Goal: Task Accomplishment & Management: Manage account settings

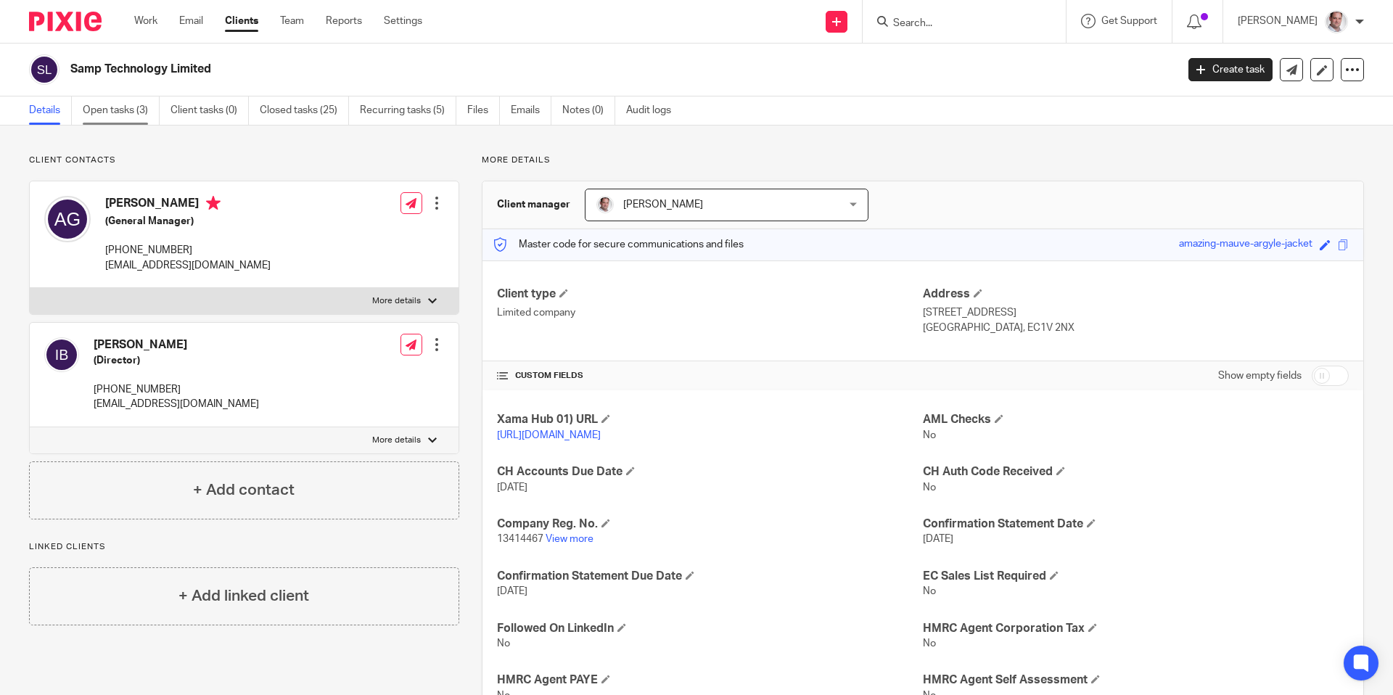
click at [127, 108] on link "Open tasks (3)" at bounding box center [121, 111] width 77 height 28
click at [189, 16] on link "Email" at bounding box center [191, 21] width 24 height 15
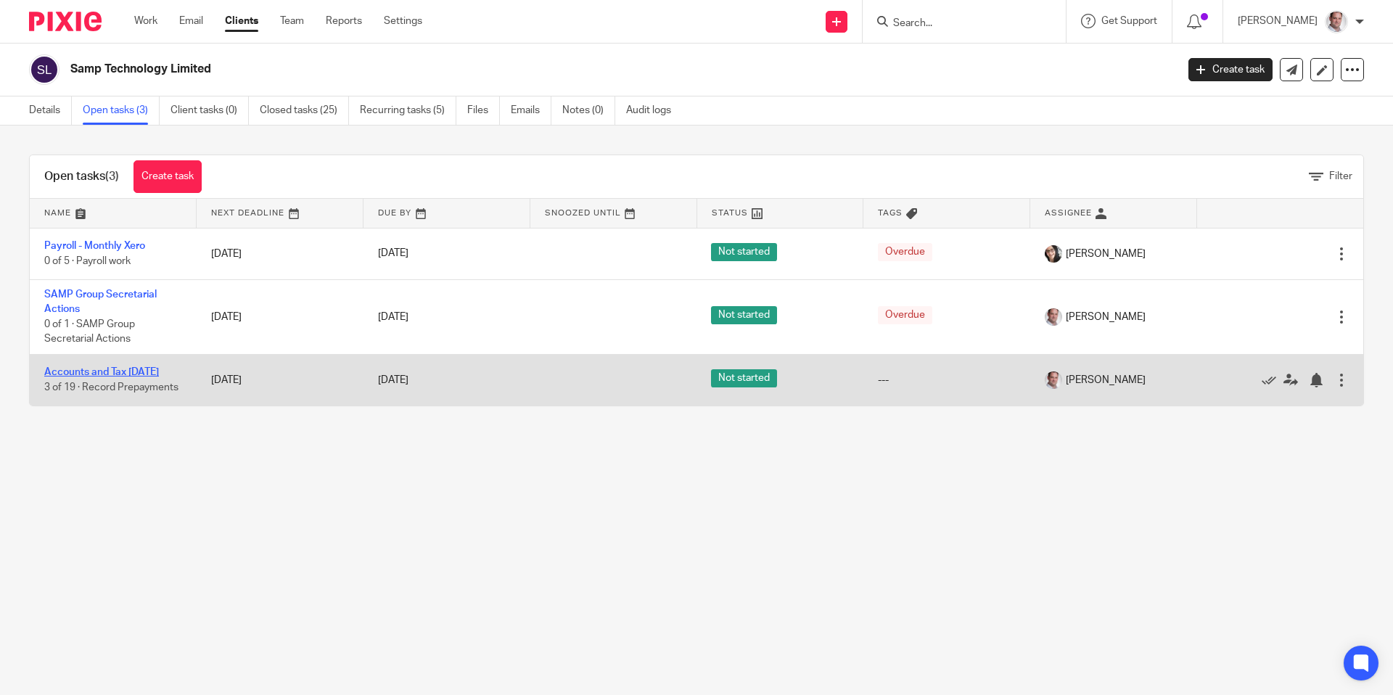
click at [89, 373] on link "Accounts and Tax [DATE]" at bounding box center [101, 372] width 115 height 10
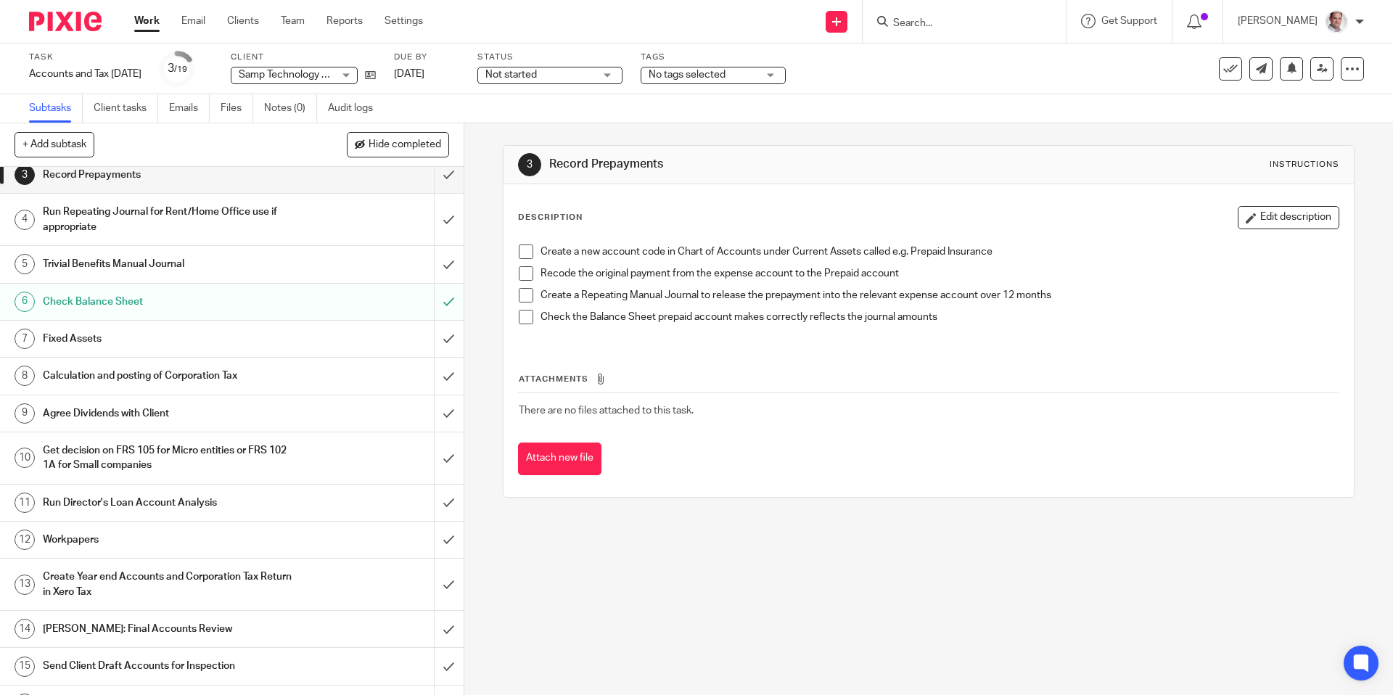
scroll to position [105, 0]
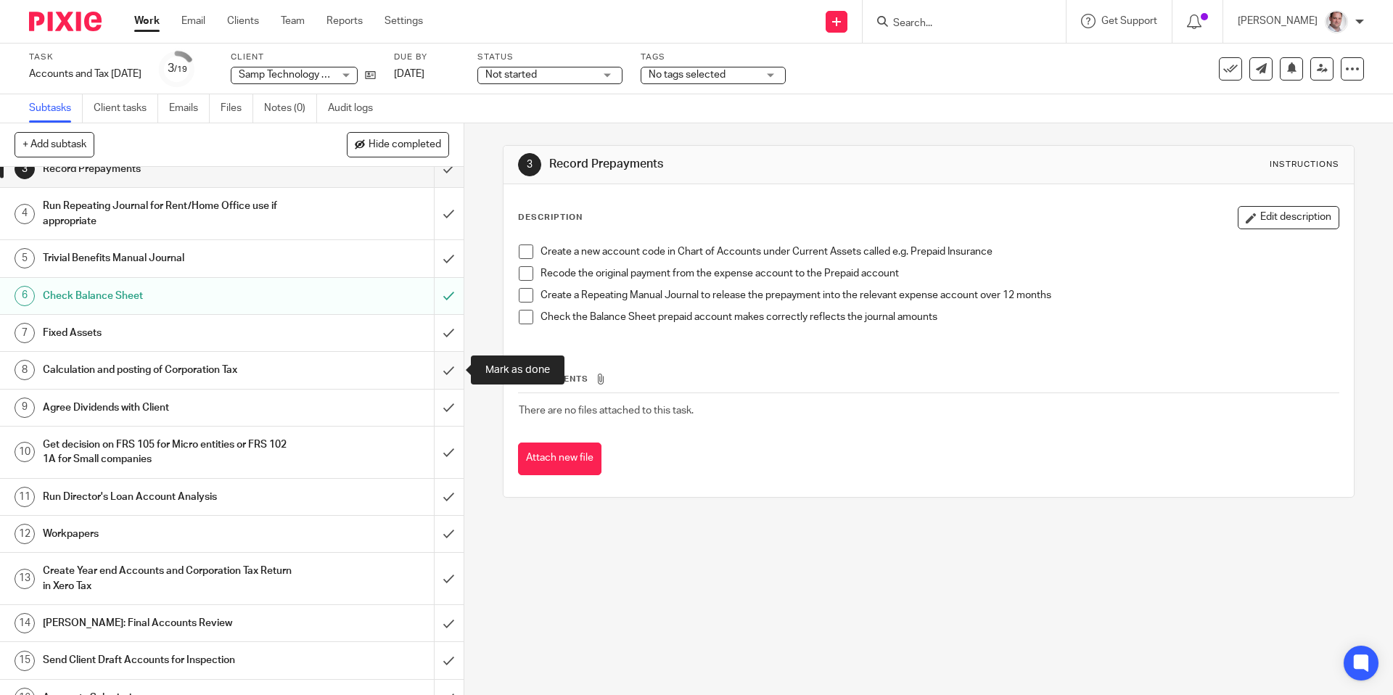
click at [446, 371] on input "submit" at bounding box center [232, 370] width 464 height 36
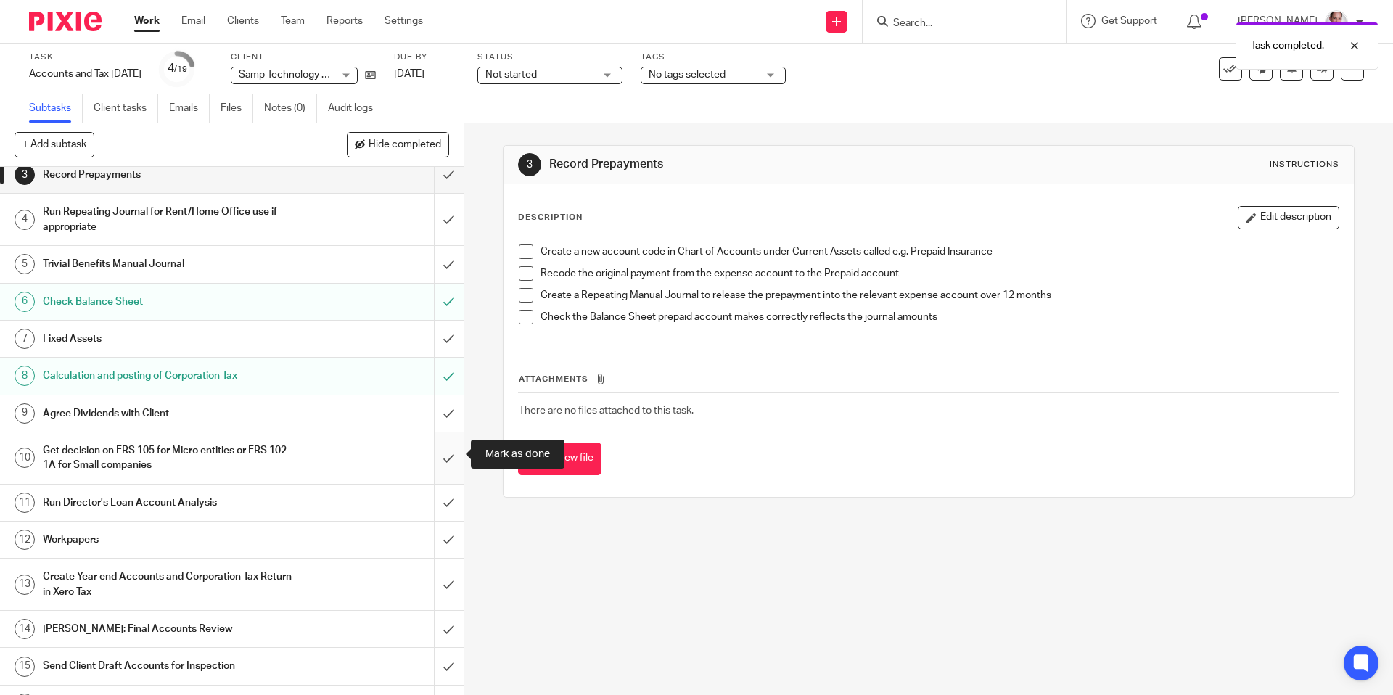
scroll to position [104, 0]
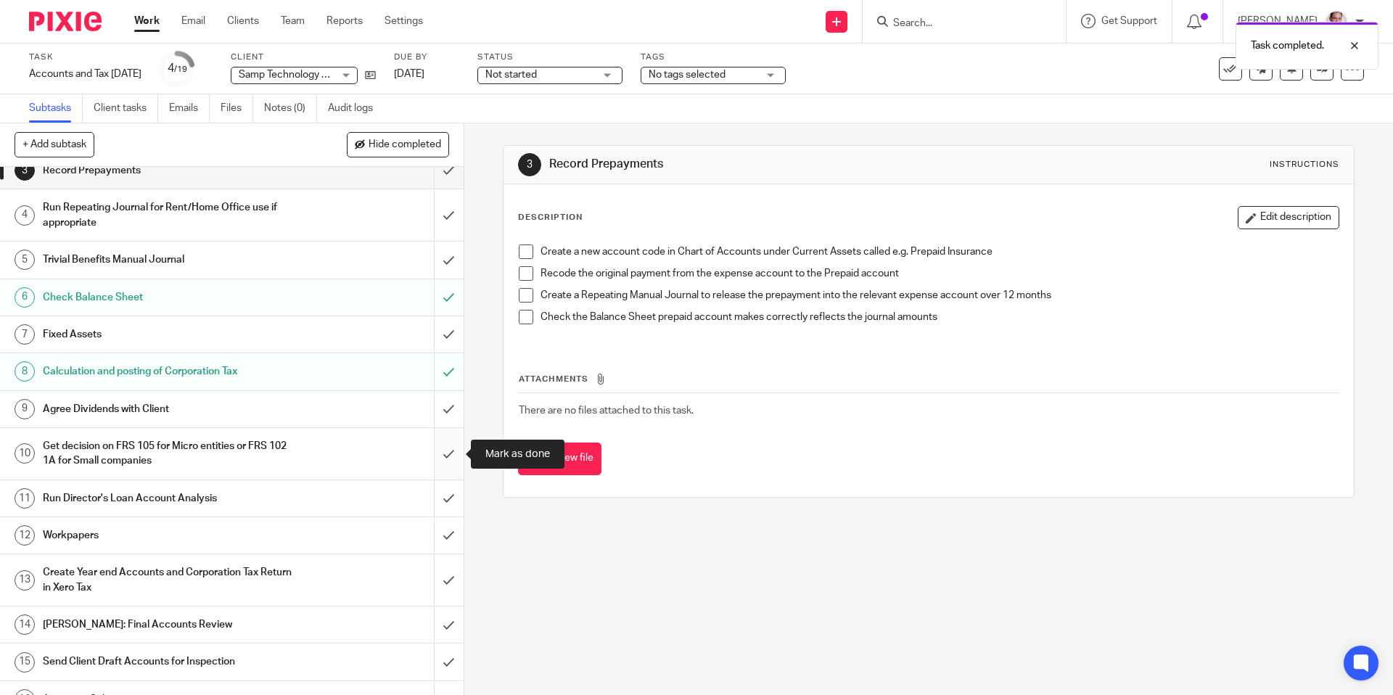
click at [447, 462] on input "submit" at bounding box center [232, 454] width 464 height 52
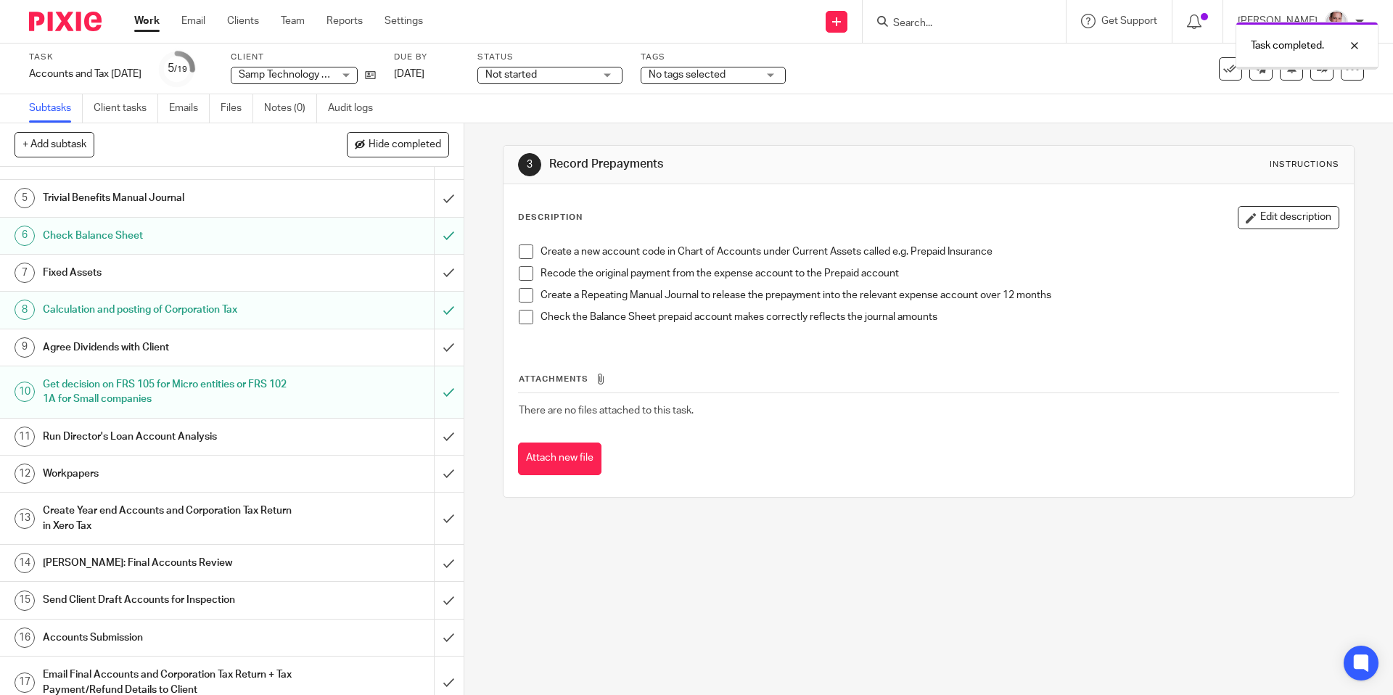
scroll to position [269, 0]
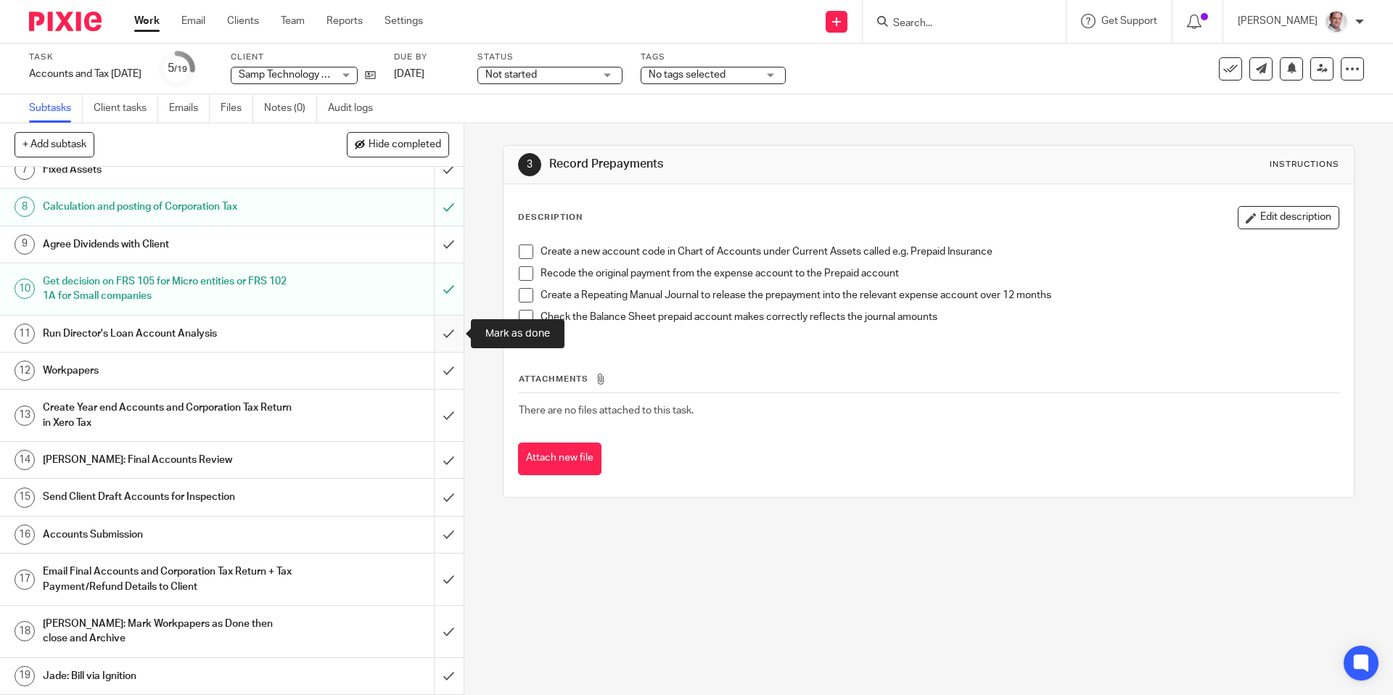
click at [445, 332] on input "submit" at bounding box center [232, 334] width 464 height 36
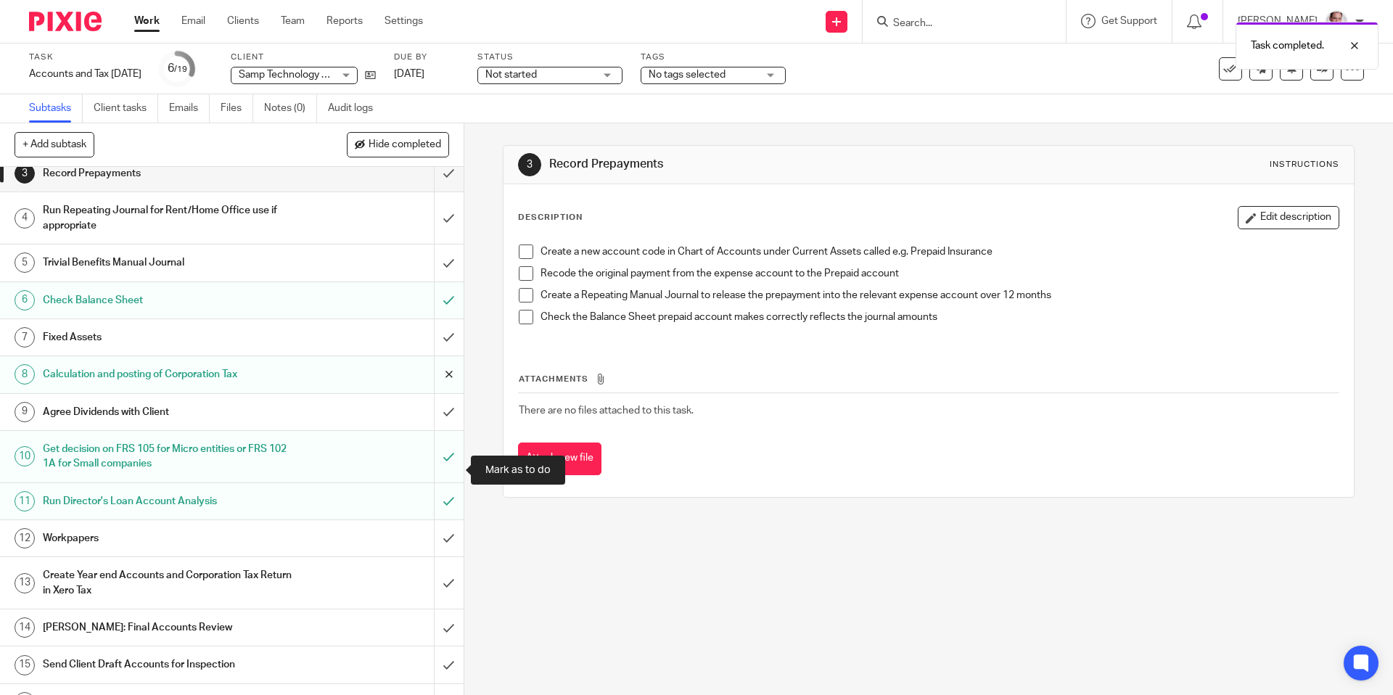
scroll to position [159, 0]
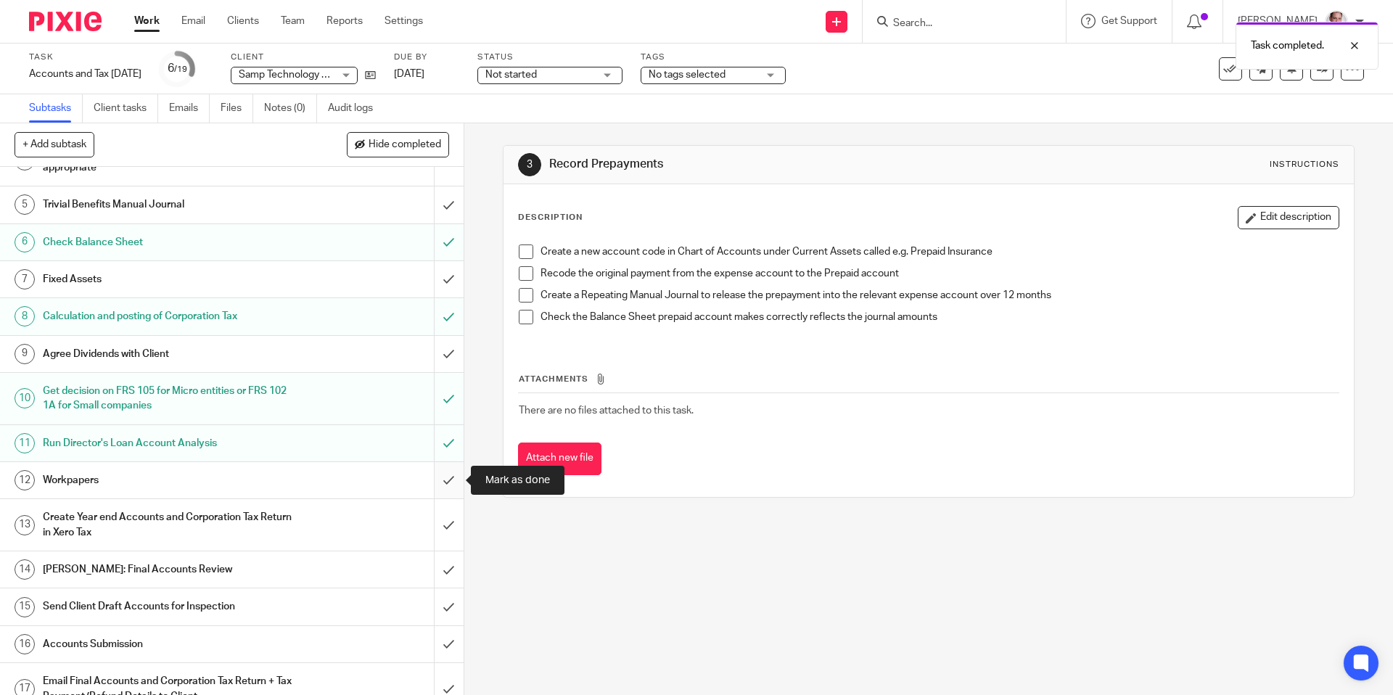
click at [451, 480] on input "submit" at bounding box center [232, 480] width 464 height 36
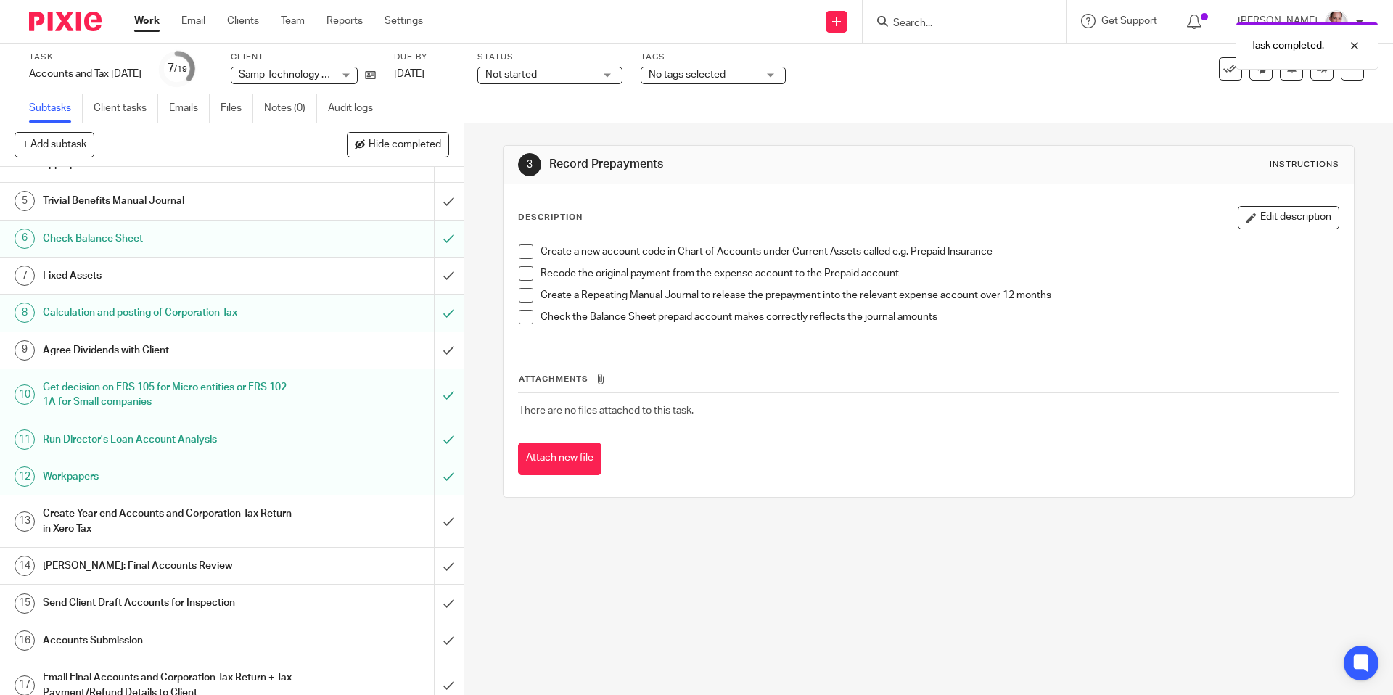
click at [121, 519] on h1 "Create Year end Accounts and Corporation Tax Return in Xero Tax" at bounding box center [168, 521] width 251 height 37
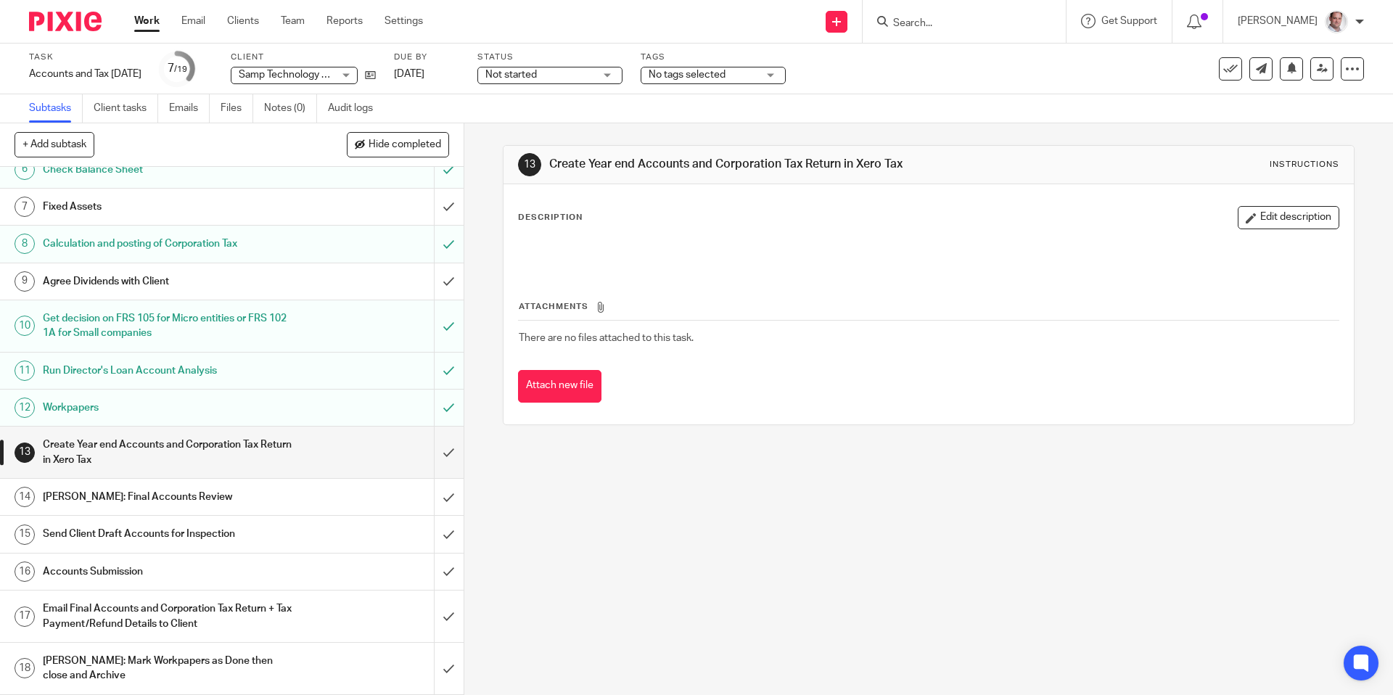
scroll to position [262, 0]
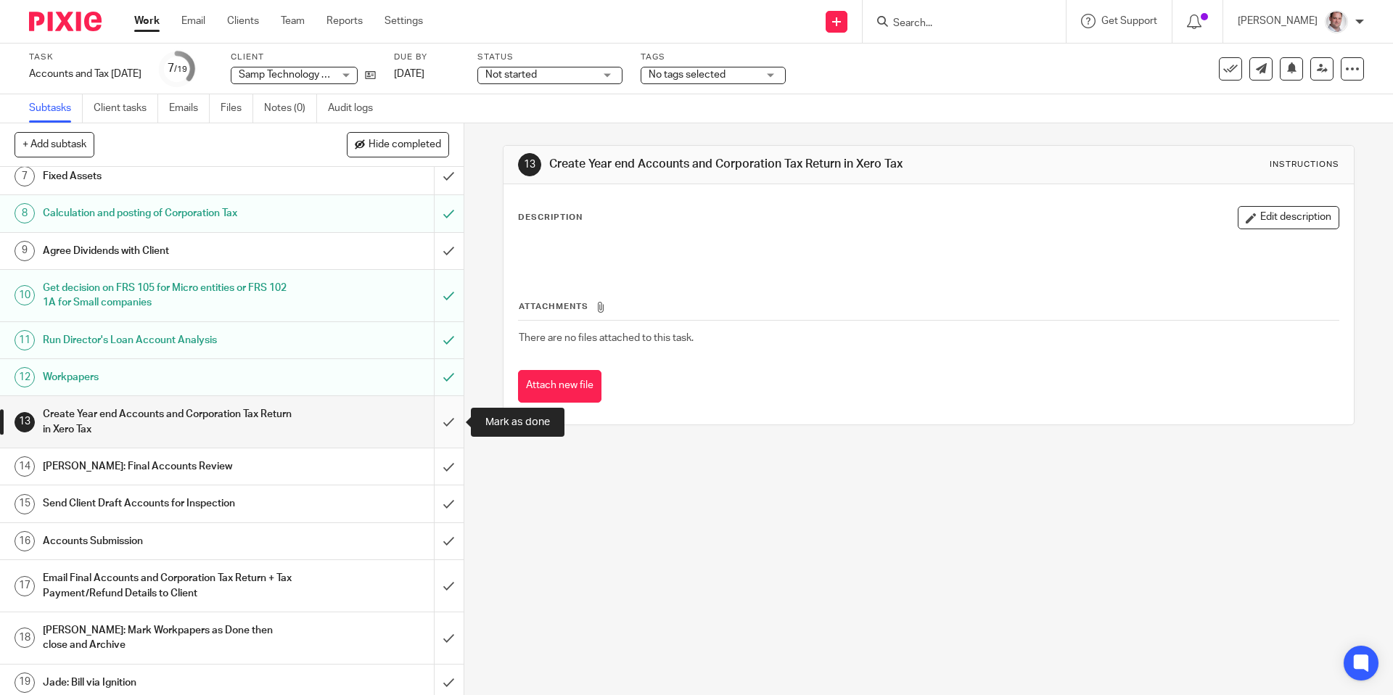
click at [452, 421] on input "submit" at bounding box center [232, 422] width 464 height 52
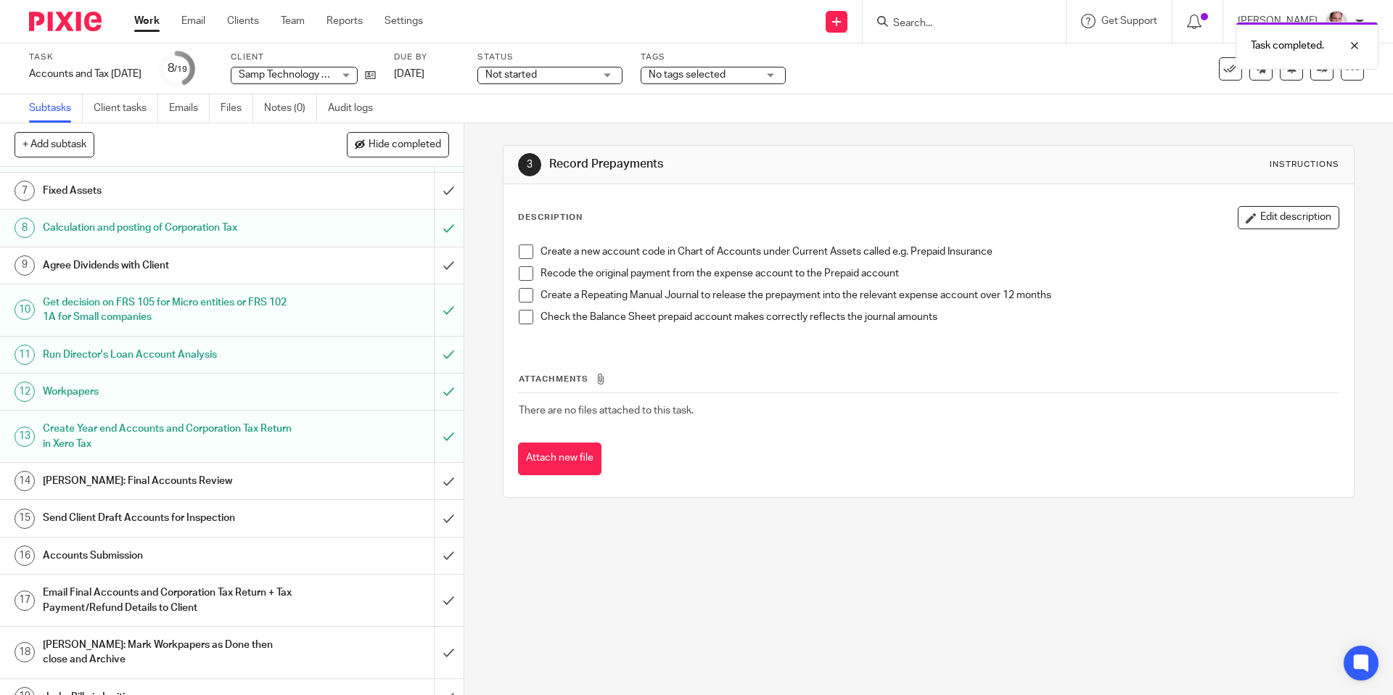
scroll to position [269, 0]
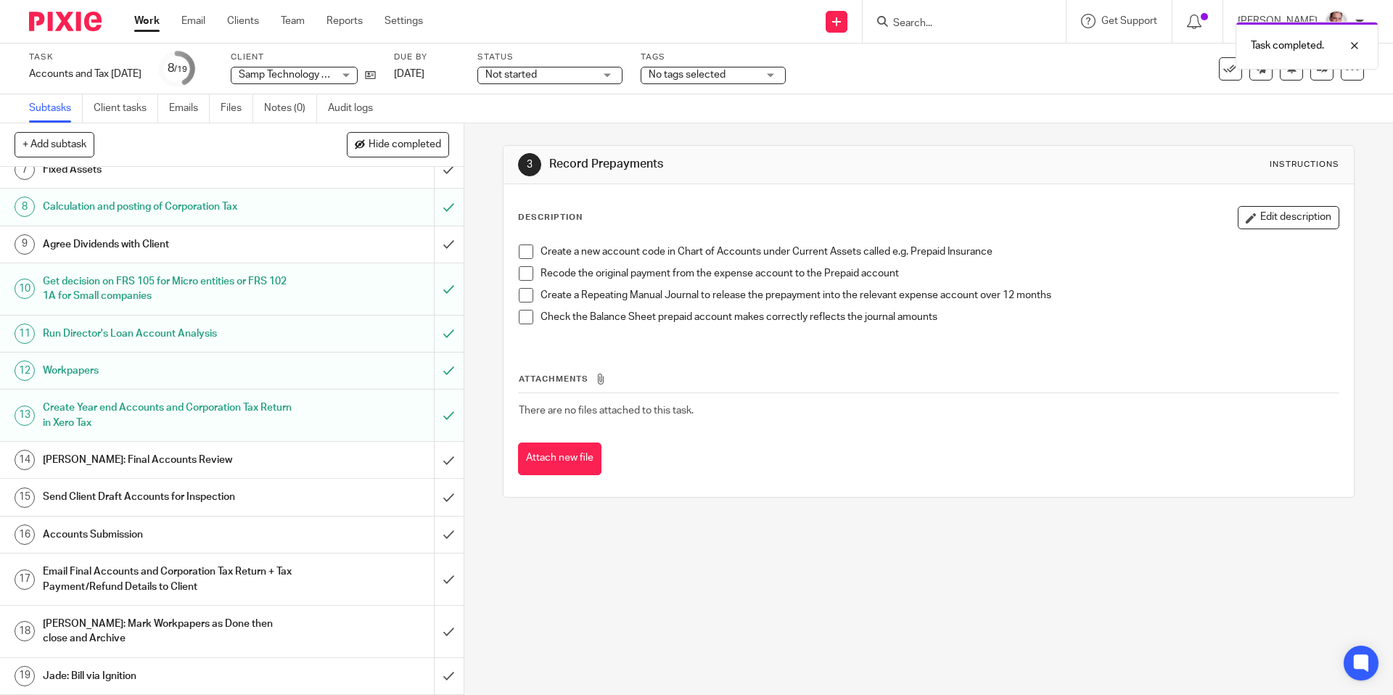
click at [101, 455] on h1 "[PERSON_NAME]: Final Accounts Review" at bounding box center [168, 460] width 251 height 22
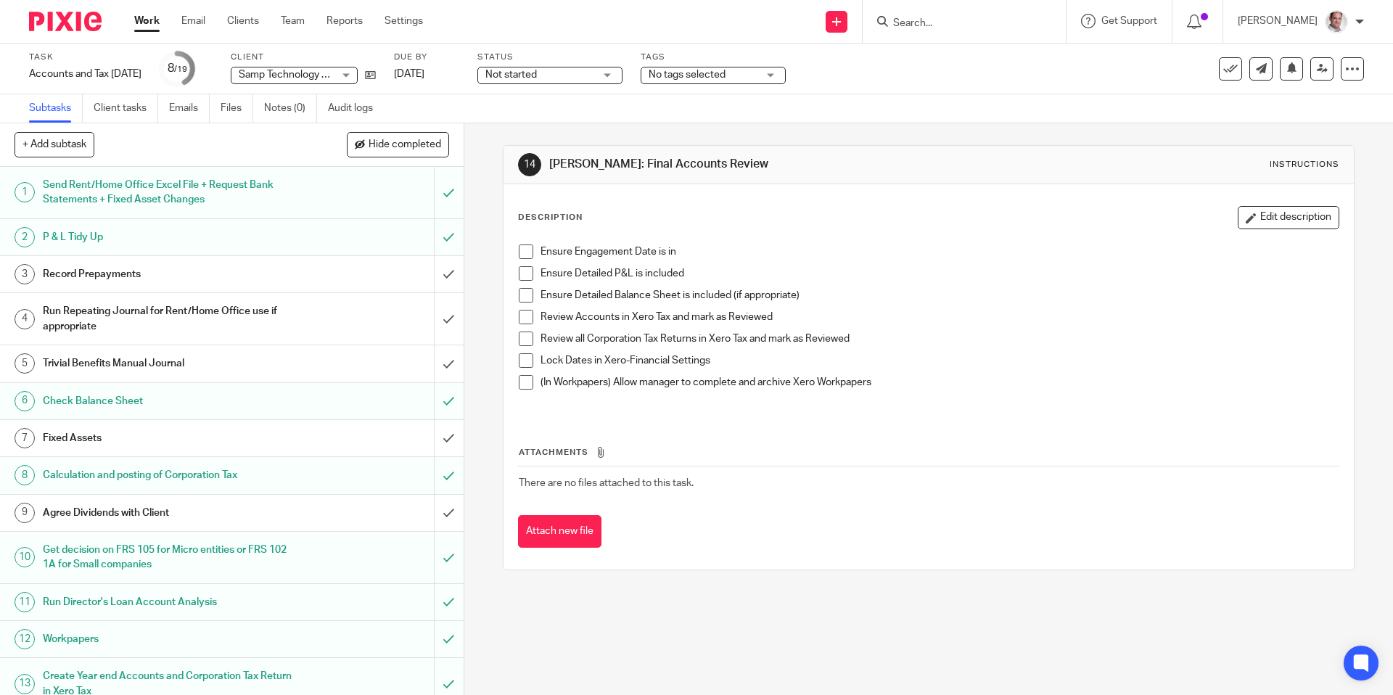
click at [524, 249] on span at bounding box center [526, 252] width 15 height 15
click at [526, 269] on span at bounding box center [526, 273] width 15 height 15
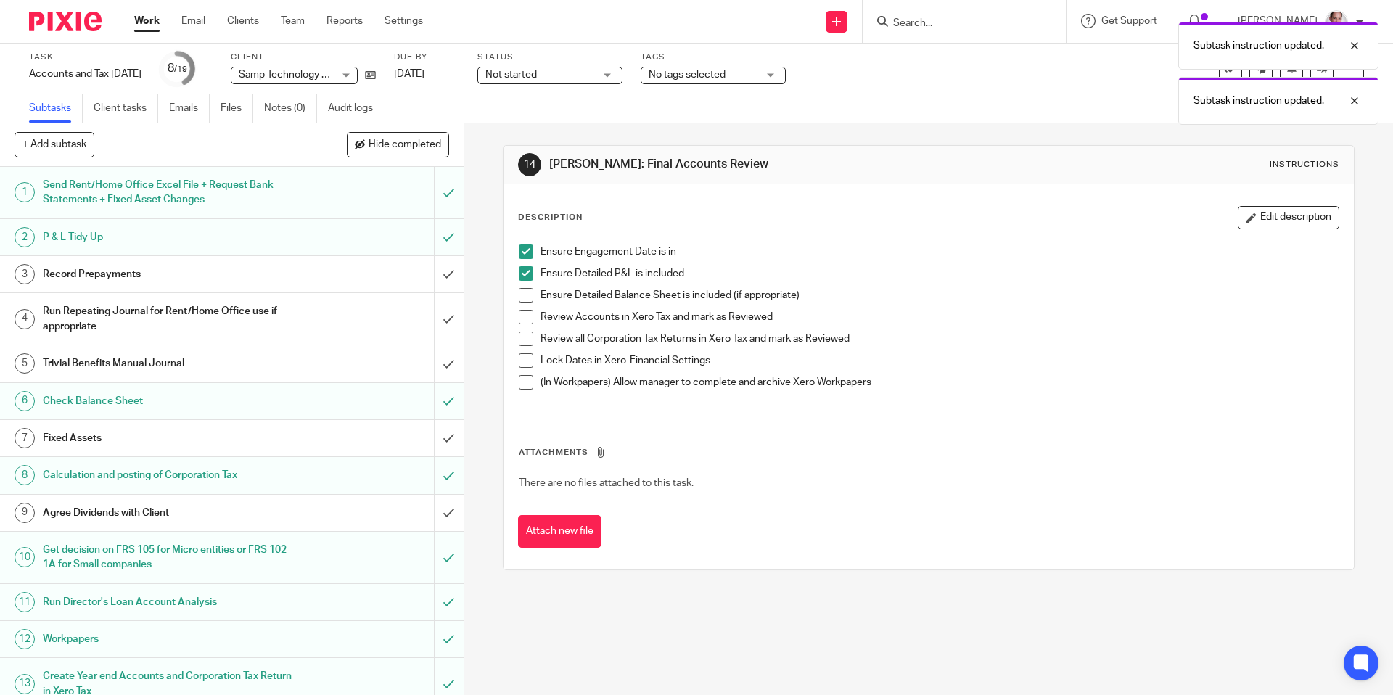
click at [525, 289] on span at bounding box center [526, 295] width 15 height 15
click at [530, 360] on span at bounding box center [526, 360] width 15 height 15
